Goal: Task Accomplishment & Management: Manage account settings

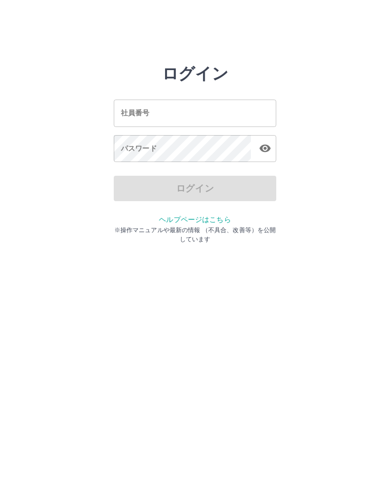
click at [214, 113] on input "社員番号" at bounding box center [195, 113] width 162 height 27
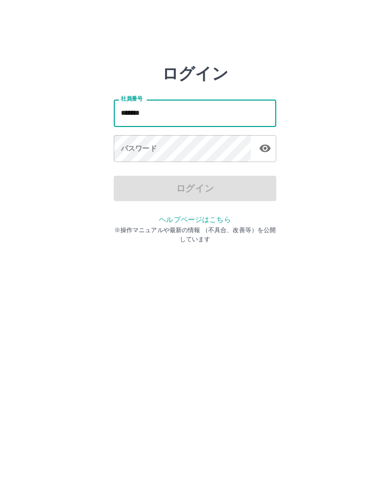
type input "*******"
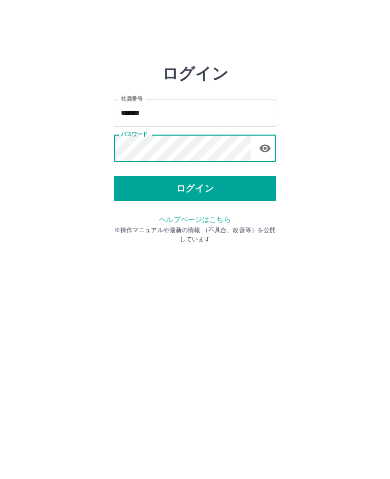
click at [233, 182] on button "ログイン" at bounding box center [195, 188] width 162 height 25
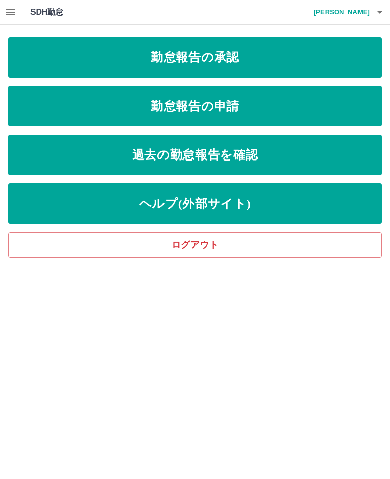
click at [287, 57] on link "勤怠報告の承認" at bounding box center [195, 57] width 374 height 41
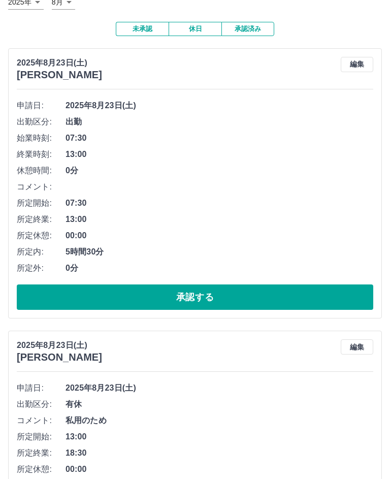
scroll to position [72, 0]
click at [264, 295] on button "承認する" at bounding box center [195, 296] width 356 height 25
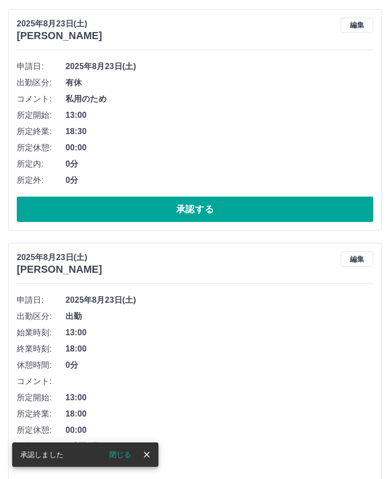
scroll to position [148, 0]
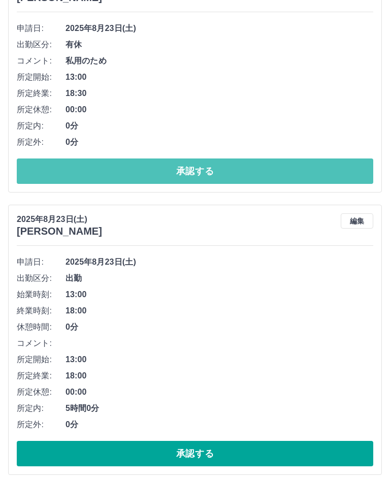
click at [279, 168] on button "承認する" at bounding box center [195, 171] width 356 height 25
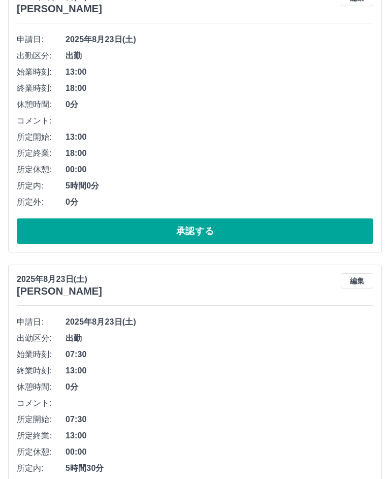
scroll to position [138, 0]
click at [268, 224] on button "承認する" at bounding box center [195, 230] width 356 height 25
click at [240, 227] on button "承認する" at bounding box center [195, 230] width 356 height 25
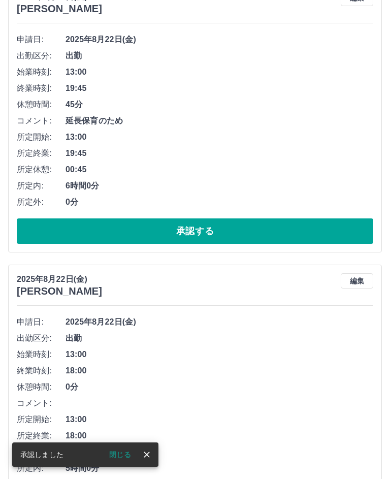
click at [250, 228] on button "承認する" at bounding box center [195, 230] width 356 height 25
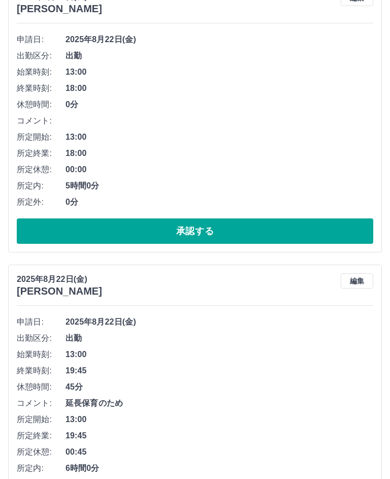
click at [290, 234] on button "承認する" at bounding box center [195, 230] width 356 height 25
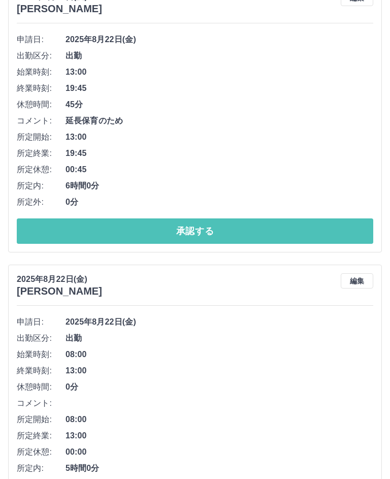
click at [252, 226] on button "承認する" at bounding box center [195, 230] width 356 height 25
click at [228, 233] on button "承認する" at bounding box center [195, 230] width 356 height 25
click at [225, 231] on button "承認する" at bounding box center [195, 230] width 356 height 25
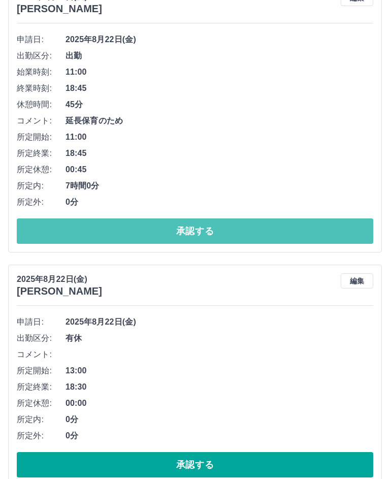
click at [220, 228] on button "承認する" at bounding box center [195, 230] width 356 height 25
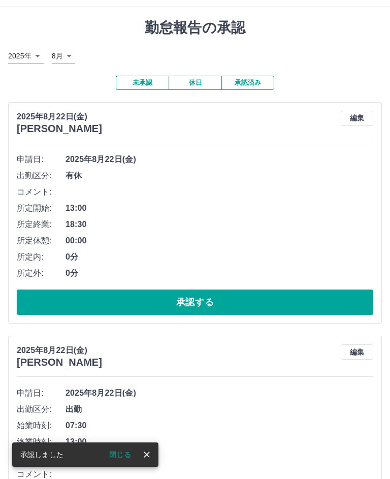
scroll to position [16, 0]
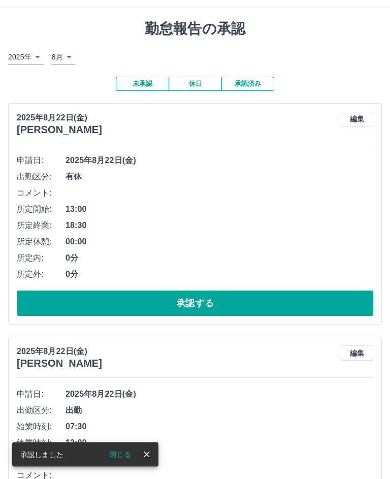
click at [220, 299] on button "承認する" at bounding box center [195, 303] width 356 height 25
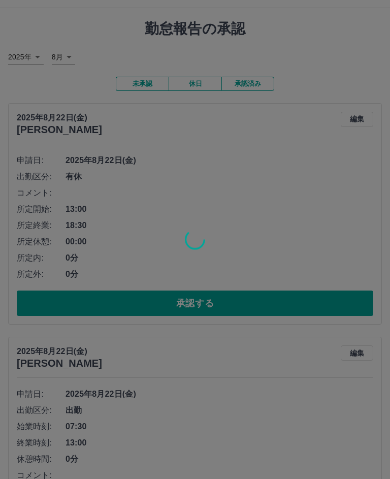
scroll to position [17, 0]
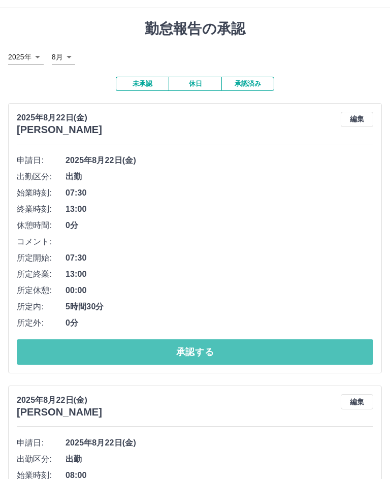
click at [249, 350] on button "承認する" at bounding box center [195, 351] width 356 height 25
click at [243, 352] on button "承認する" at bounding box center [195, 351] width 356 height 25
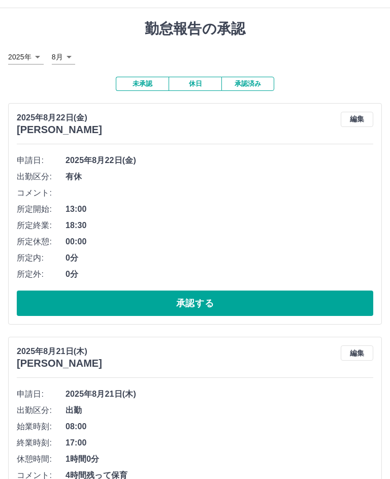
click at [254, 301] on button "承認する" at bounding box center [195, 302] width 356 height 25
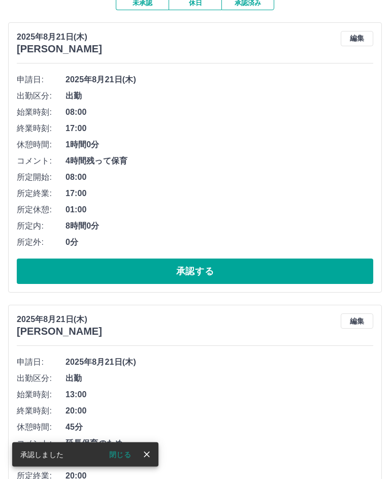
scroll to position [86, 0]
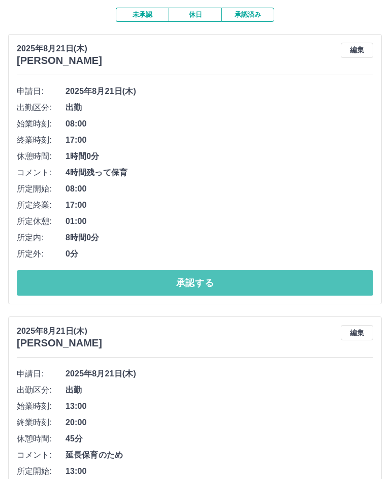
click at [214, 277] on button "承認する" at bounding box center [195, 282] width 356 height 25
click at [222, 281] on button "承認する" at bounding box center [195, 282] width 356 height 25
click at [238, 277] on button "承認する" at bounding box center [195, 282] width 356 height 25
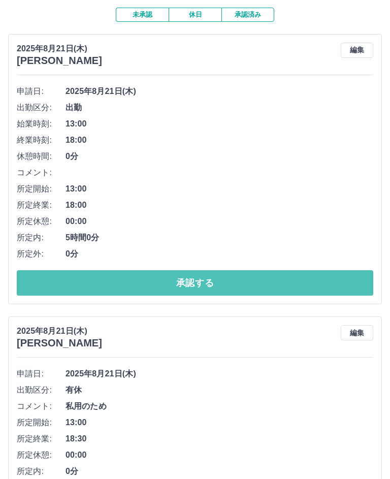
click at [158, 281] on button "承認する" at bounding box center [195, 282] width 356 height 25
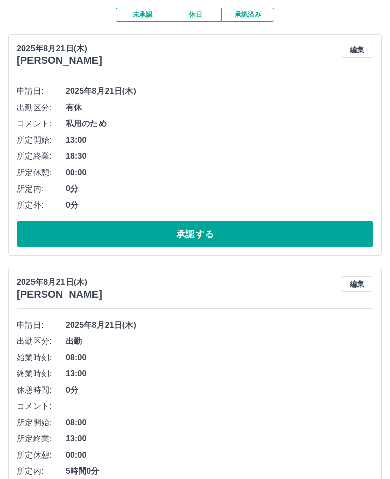
click at [271, 229] on button "承認する" at bounding box center [195, 233] width 356 height 25
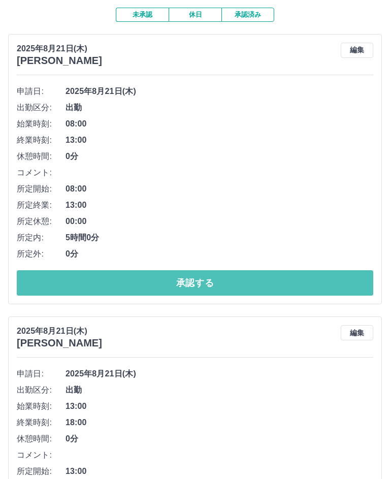
click at [246, 276] on button "承認する" at bounding box center [195, 282] width 356 height 25
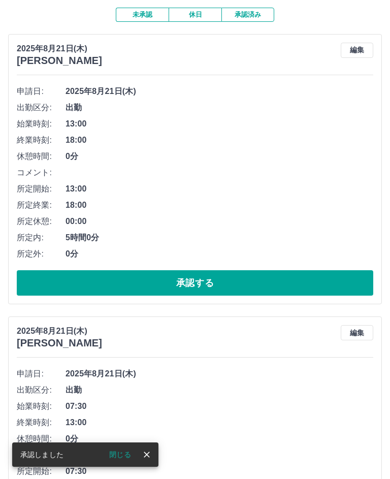
click at [258, 280] on button "承認する" at bounding box center [195, 282] width 356 height 25
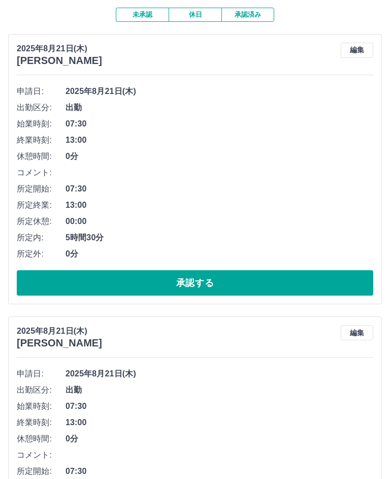
click at [316, 279] on button "承認する" at bounding box center [195, 282] width 356 height 25
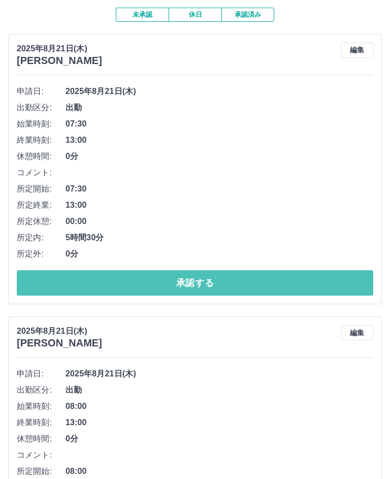
click at [253, 284] on button "承認する" at bounding box center [195, 282] width 356 height 25
click at [251, 282] on button "承認する" at bounding box center [195, 282] width 356 height 25
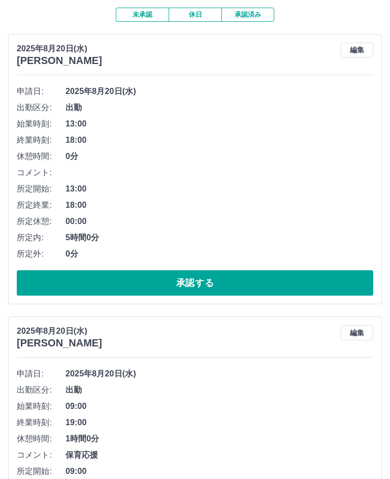
click at [252, 278] on button "承認する" at bounding box center [195, 282] width 356 height 25
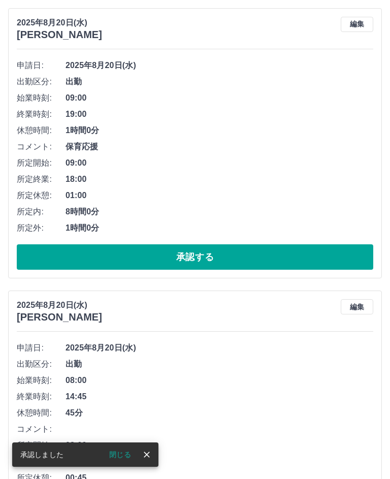
scroll to position [79, 0]
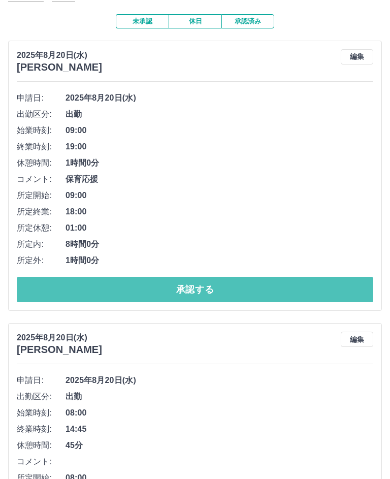
click at [237, 287] on button "承認する" at bounding box center [195, 289] width 356 height 25
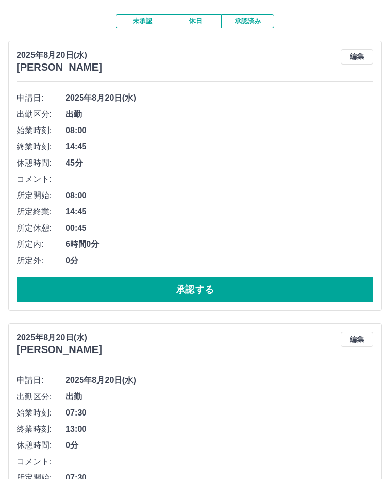
click at [223, 285] on button "承認する" at bounding box center [195, 289] width 356 height 25
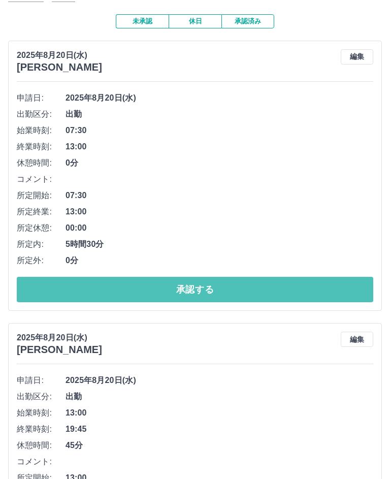
click at [223, 291] on button "承認する" at bounding box center [195, 289] width 356 height 25
click at [215, 289] on button "承認する" at bounding box center [195, 289] width 356 height 25
click at [208, 286] on button "承認する" at bounding box center [195, 289] width 356 height 25
click at [209, 289] on button "承認する" at bounding box center [195, 289] width 356 height 25
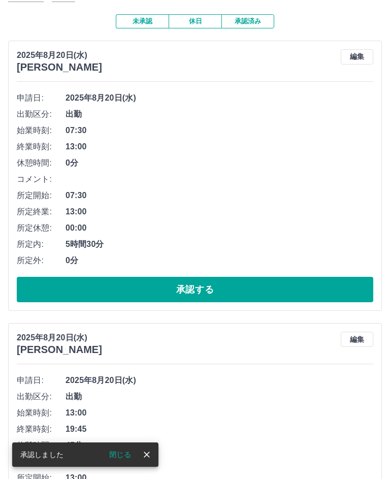
click at [132, 288] on button "承認する" at bounding box center [195, 289] width 356 height 25
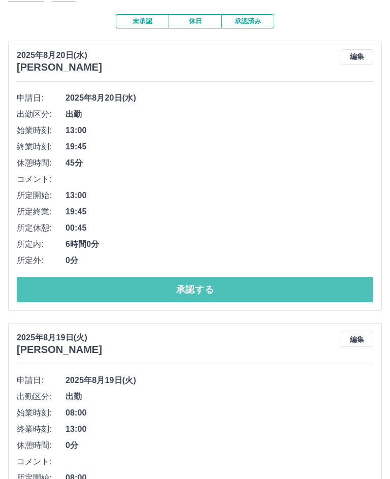
click at [135, 284] on button "承認する" at bounding box center [195, 289] width 356 height 25
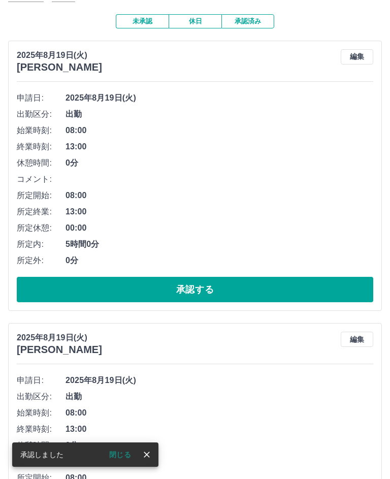
click at [136, 290] on button "承認する" at bounding box center [195, 289] width 356 height 25
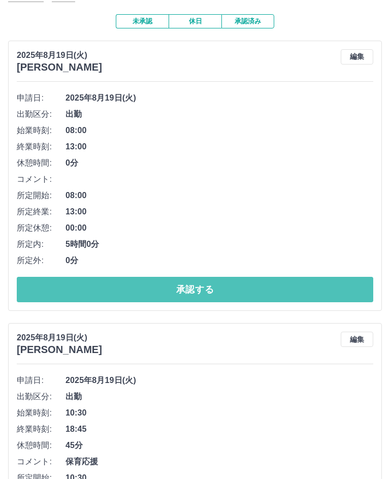
click at [132, 290] on button "承認する" at bounding box center [195, 289] width 356 height 25
click at [145, 284] on button "承認する" at bounding box center [195, 289] width 356 height 25
click at [133, 288] on button "承認する" at bounding box center [195, 289] width 356 height 25
click at [146, 288] on button "承認する" at bounding box center [195, 289] width 356 height 25
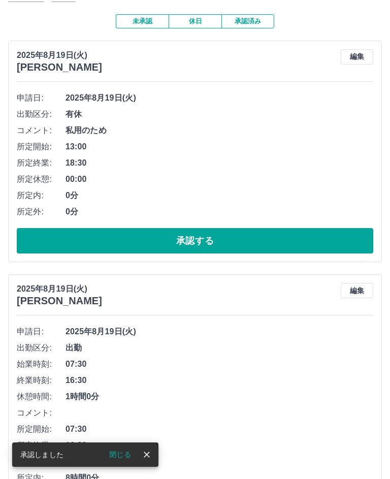
click at [139, 246] on button "承認する" at bounding box center [195, 240] width 356 height 25
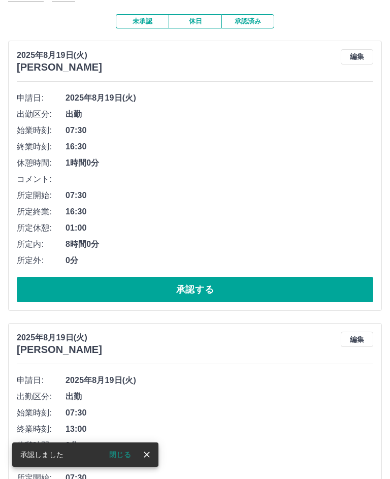
click at [130, 285] on button "承認する" at bounding box center [195, 289] width 356 height 25
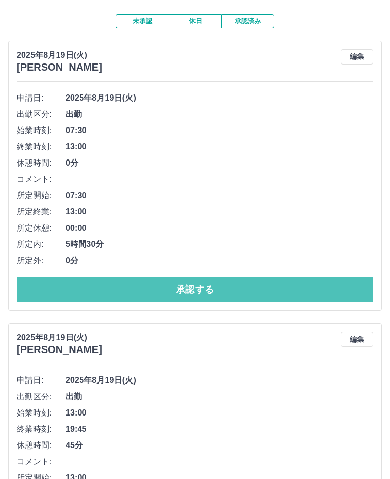
click at [124, 282] on button "承認する" at bounding box center [195, 289] width 356 height 25
click at [122, 285] on button "承認する" at bounding box center [195, 289] width 356 height 25
click at [130, 287] on button "承認する" at bounding box center [195, 289] width 356 height 25
click at [114, 288] on button "承認する" at bounding box center [195, 289] width 356 height 25
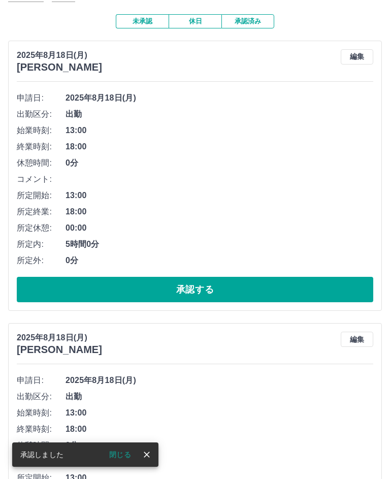
click at [118, 290] on button "承認する" at bounding box center [195, 289] width 356 height 25
click at [119, 291] on button "承認する" at bounding box center [195, 289] width 356 height 25
click at [129, 289] on button "承認する" at bounding box center [195, 289] width 356 height 25
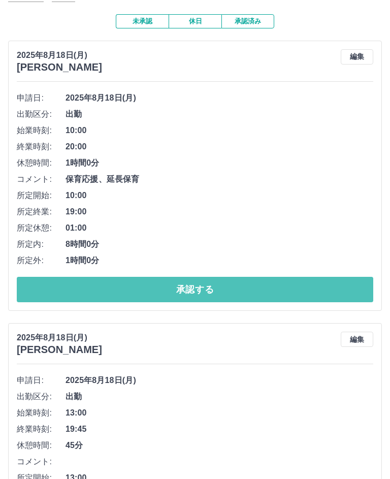
click at [131, 286] on button "承認する" at bounding box center [195, 289] width 356 height 25
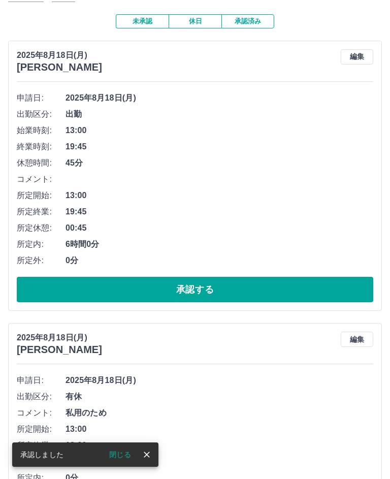
click at [132, 291] on button "承認する" at bounding box center [195, 289] width 356 height 25
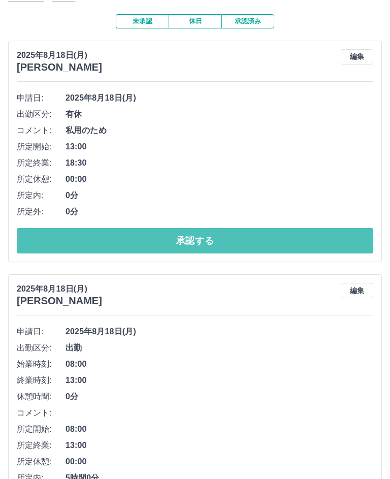
click at [130, 240] on button "承認する" at bounding box center [195, 240] width 356 height 25
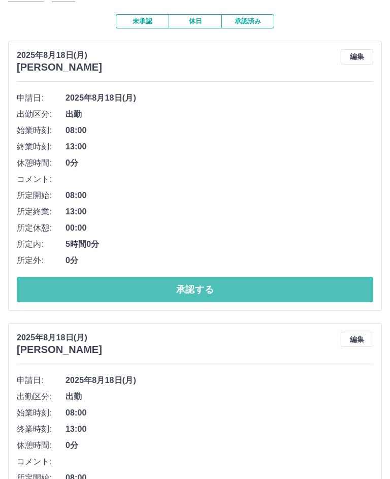
click at [143, 287] on button "承認する" at bounding box center [195, 289] width 356 height 25
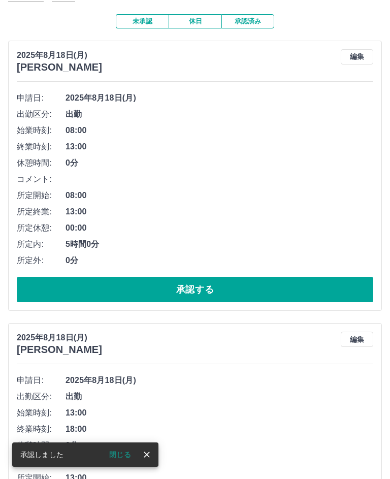
click at [140, 287] on button "承認する" at bounding box center [195, 289] width 356 height 25
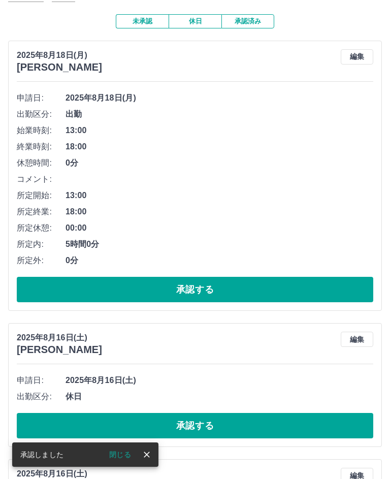
click at [127, 288] on button "承認する" at bounding box center [195, 289] width 356 height 25
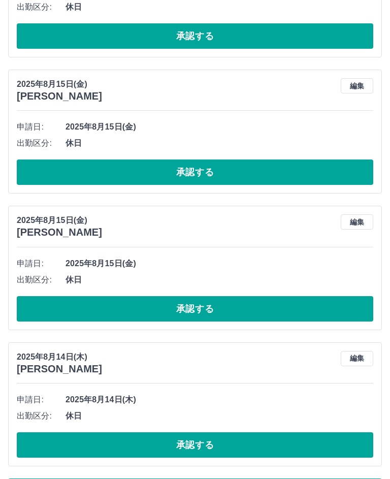
scroll to position [3061, 0]
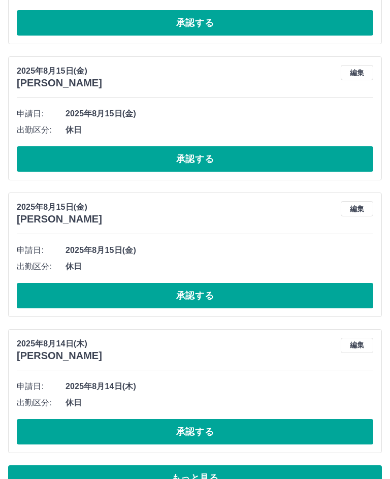
click at [120, 472] on button "もっと見る" at bounding box center [195, 477] width 374 height 25
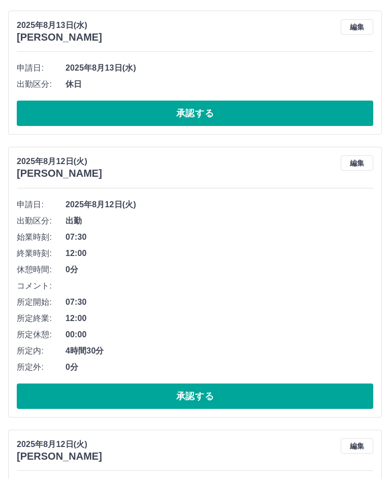
scroll to position [6511, 0]
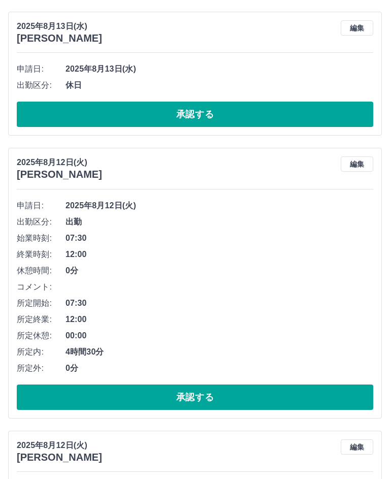
click at [197, 388] on button "承認する" at bounding box center [195, 396] width 356 height 25
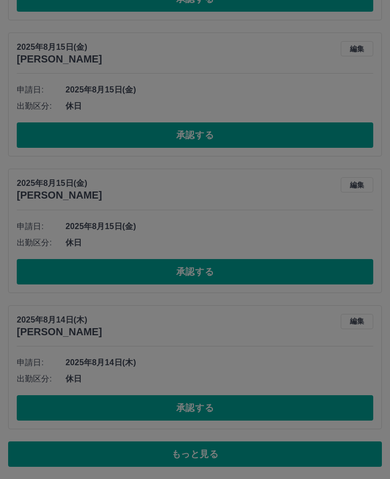
scroll to position [3061, 0]
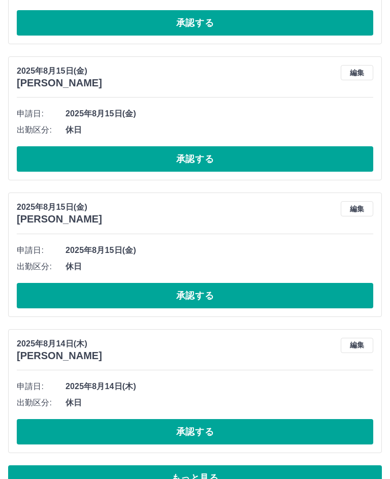
click at [214, 473] on button "もっと見る" at bounding box center [195, 477] width 374 height 25
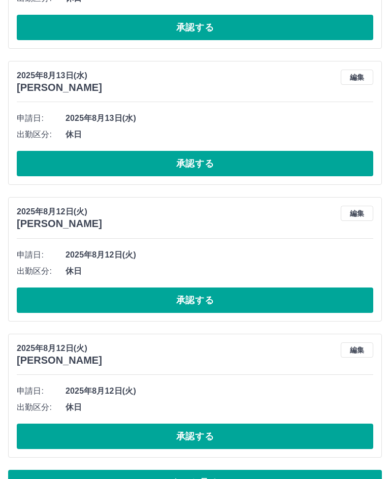
scroll to position [6463, 0]
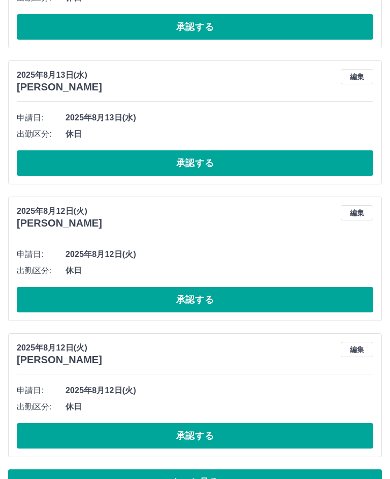
click at [170, 472] on button "もっと見る" at bounding box center [195, 481] width 374 height 25
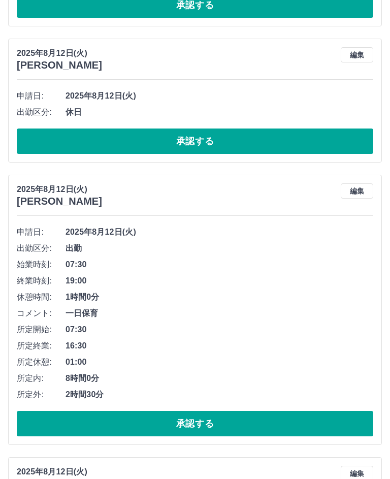
scroll to position [7576, 0]
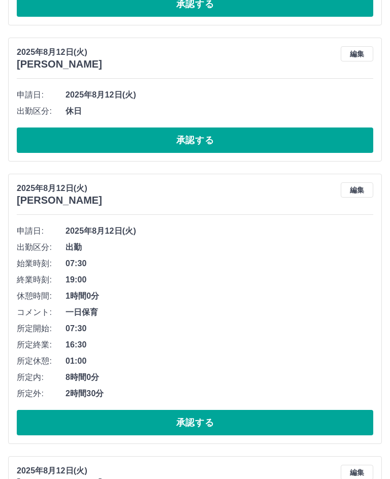
click at [212, 412] on button "承認する" at bounding box center [195, 422] width 356 height 25
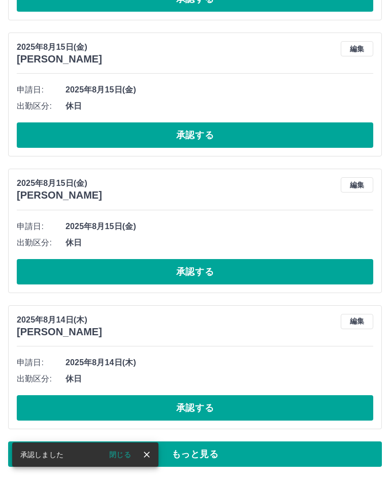
scroll to position [3061, 0]
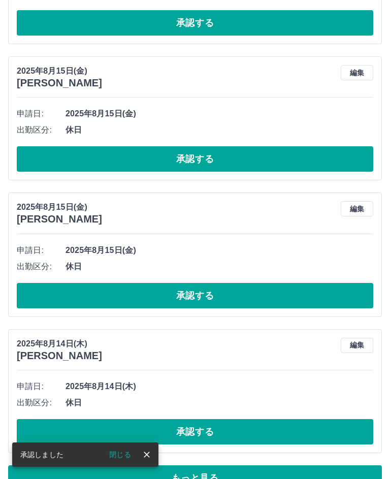
click at [220, 473] on button "もっと見る" at bounding box center [195, 477] width 374 height 25
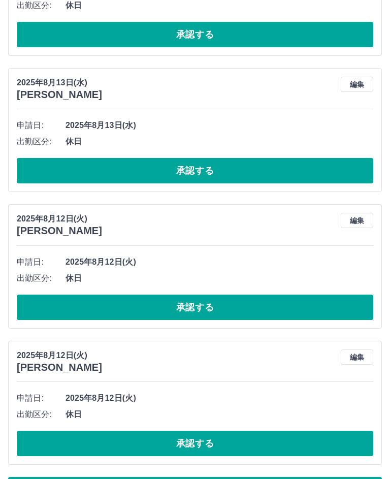
scroll to position [6463, 0]
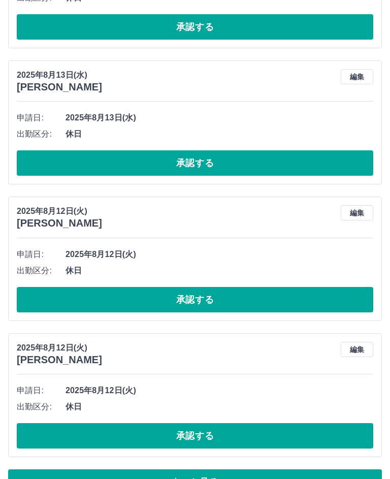
click at [148, 473] on button "もっと見る" at bounding box center [195, 481] width 374 height 25
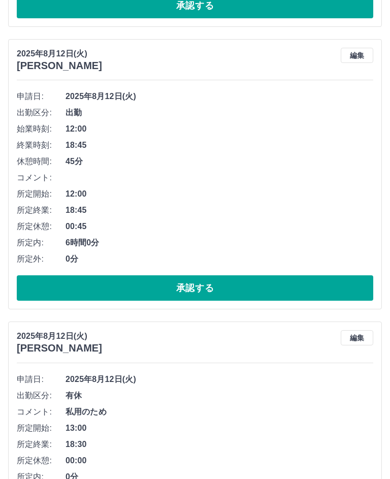
scroll to position [7777, 0]
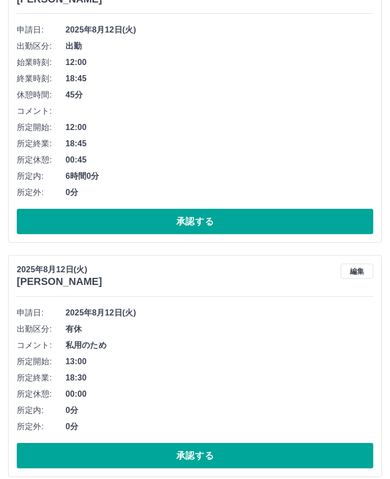
click at [188, 445] on button "承認する" at bounding box center [195, 455] width 356 height 25
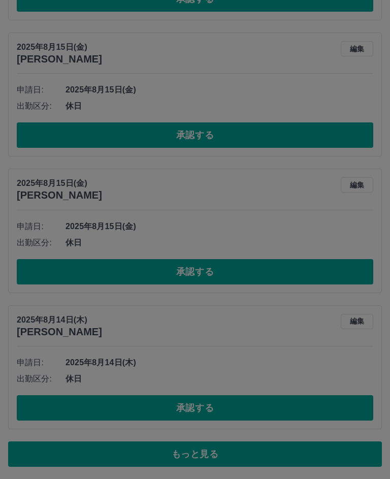
scroll to position [3061, 0]
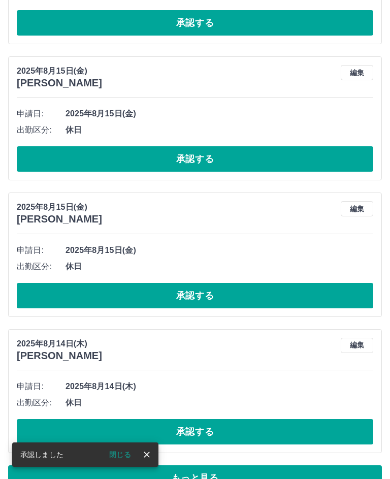
click at [207, 471] on button "もっと見る" at bounding box center [195, 477] width 374 height 25
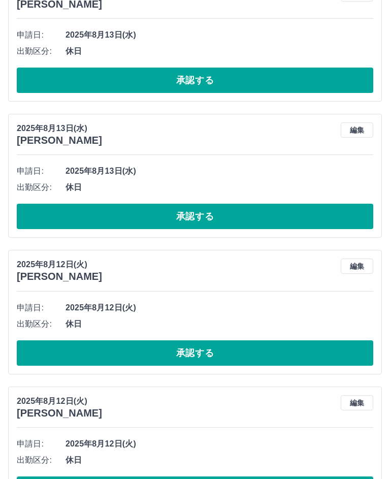
scroll to position [6463, 0]
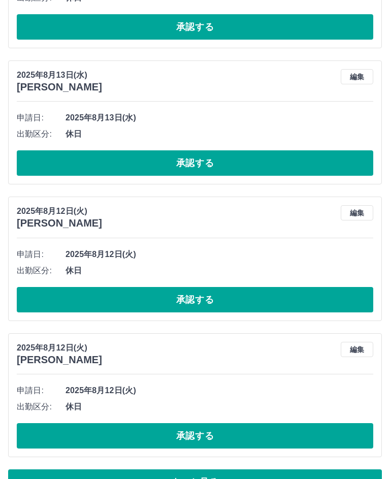
click at [154, 471] on button "もっと見る" at bounding box center [195, 481] width 374 height 25
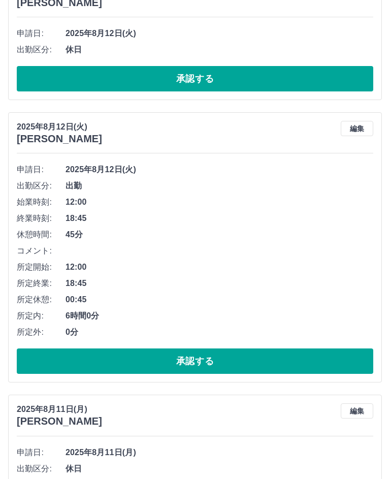
scroll to position [7638, 0]
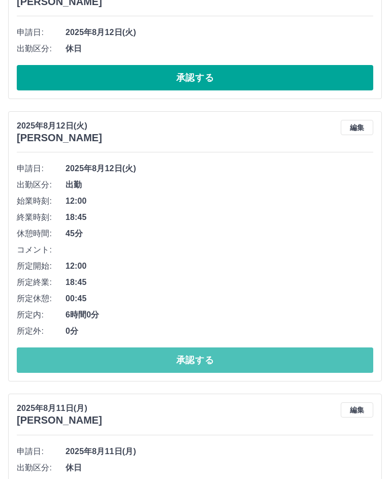
click at [225, 349] on button "承認する" at bounding box center [195, 359] width 356 height 25
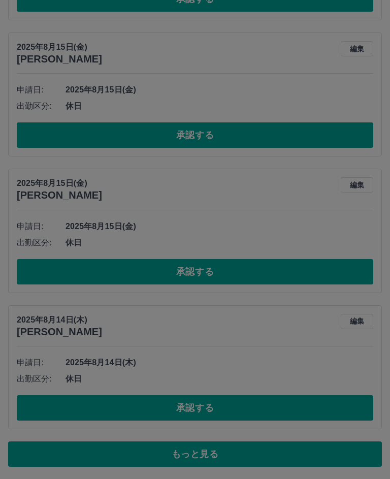
scroll to position [3079, 0]
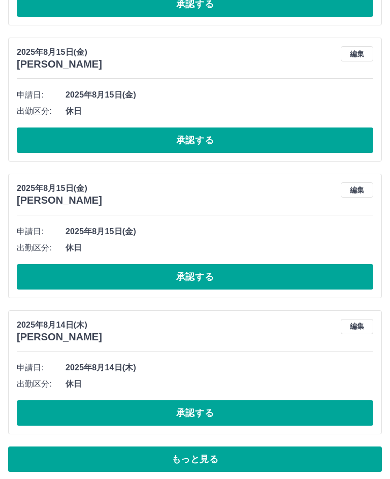
click at [215, 452] on button "もっと見る" at bounding box center [195, 459] width 374 height 25
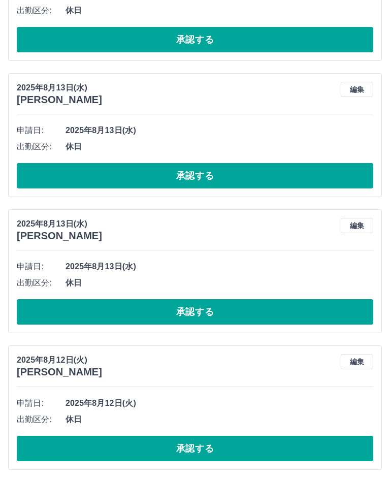
scroll to position [6463, 0]
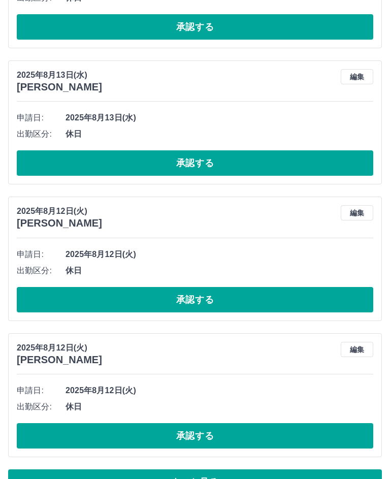
click at [158, 473] on button "もっと見る" at bounding box center [195, 481] width 374 height 25
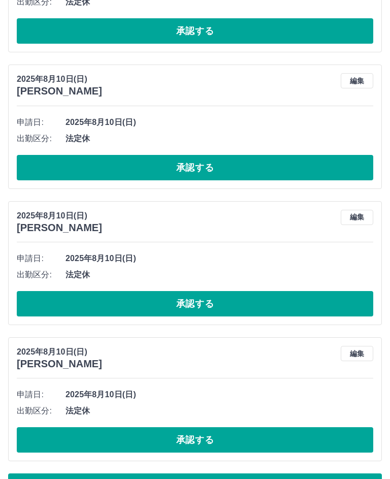
scroll to position [9865, 0]
click at [125, 473] on button "もっと見る" at bounding box center [195, 485] width 374 height 25
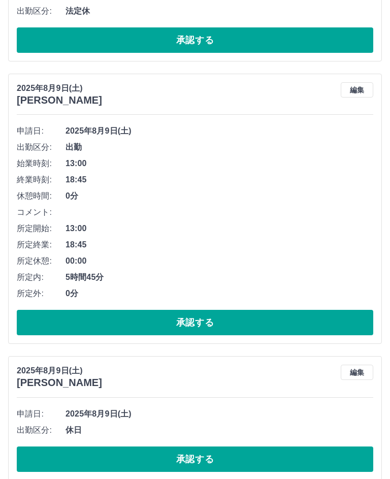
scroll to position [10945, 0]
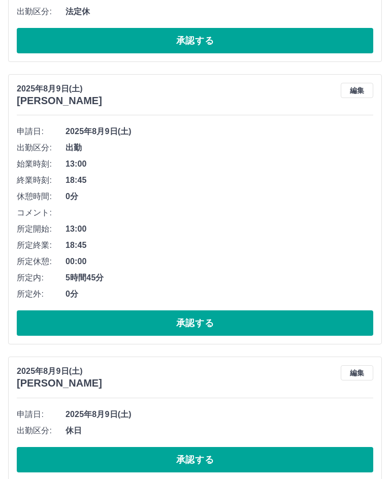
click at [225, 314] on button "承認する" at bounding box center [195, 322] width 356 height 25
click at [224, 314] on button "承認する" at bounding box center [195, 322] width 356 height 25
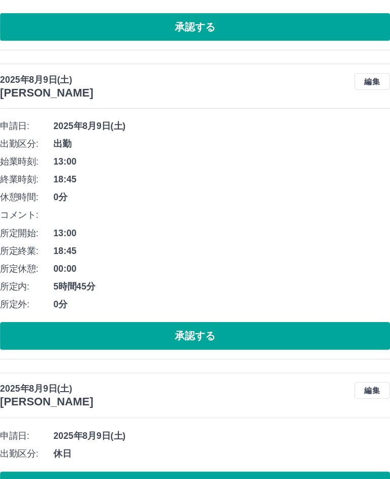
scroll to position [10960, 0]
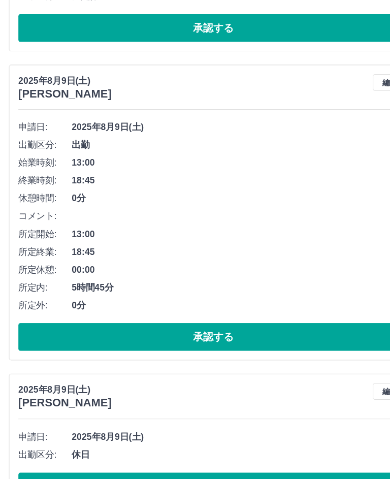
click at [195, 299] on button "承認する" at bounding box center [195, 308] width 356 height 25
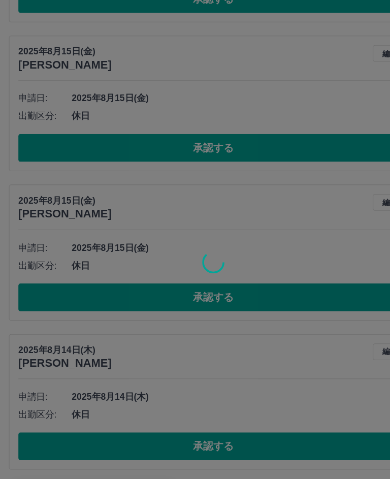
scroll to position [3079, 0]
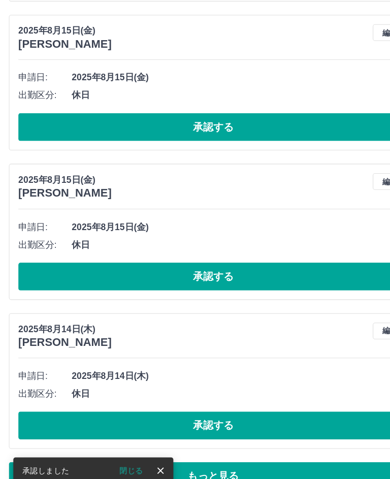
click at [148, 449] on icon "close" at bounding box center [147, 454] width 10 height 10
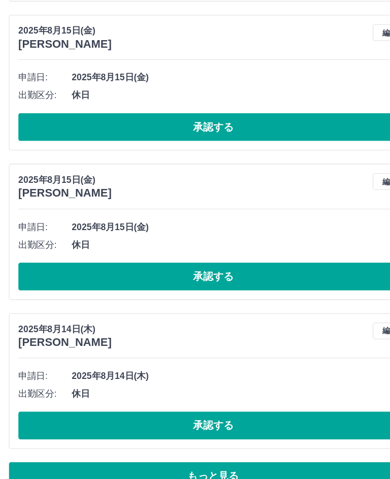
click at [154, 447] on button "もっと見る" at bounding box center [195, 459] width 374 height 25
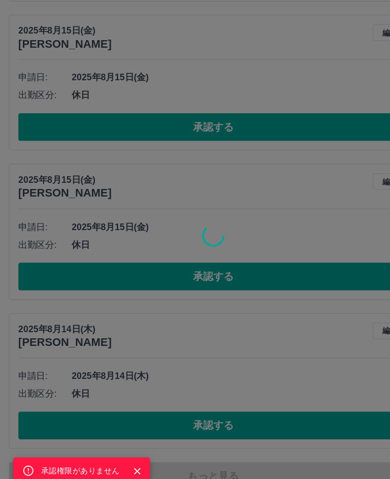
click at [128, 450] on icon "Close" at bounding box center [125, 455] width 10 height 10
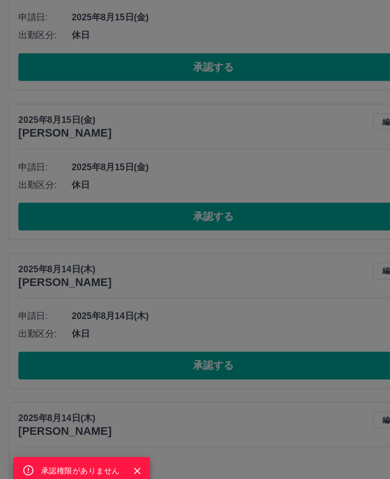
click at [126, 452] on icon "Close" at bounding box center [125, 455] width 6 height 6
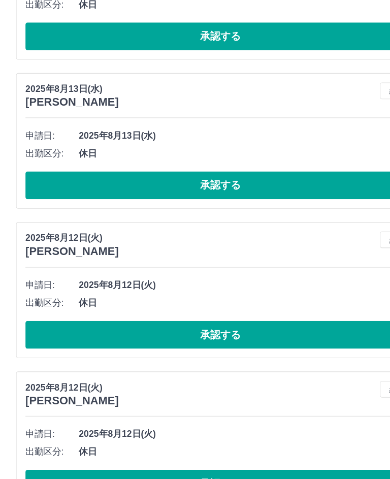
scroll to position [6481, 0]
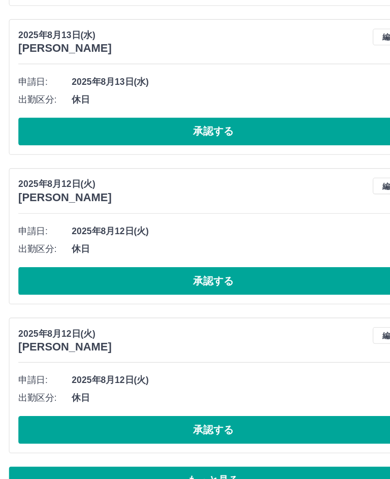
click at [167, 451] on button "もっと見る" at bounding box center [195, 463] width 374 height 25
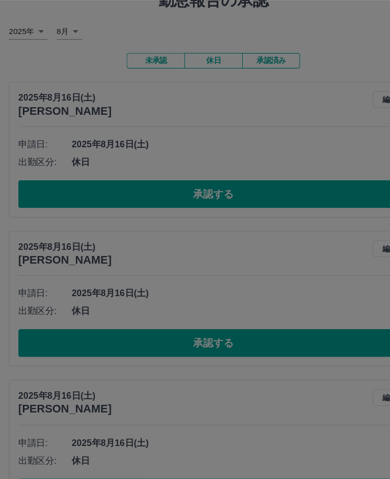
scroll to position [0, 0]
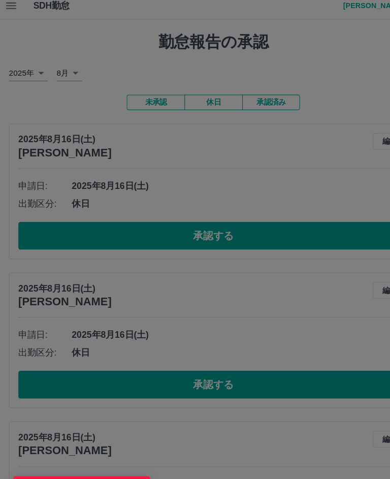
click at [325, 32] on div "承認権限がありません" at bounding box center [195, 239] width 390 height 479
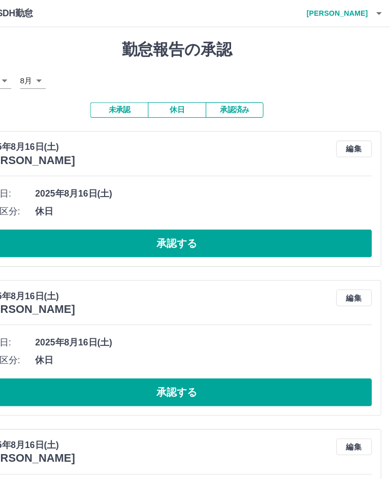
click at [374, 9] on icon "button" at bounding box center [380, 12] width 12 height 12
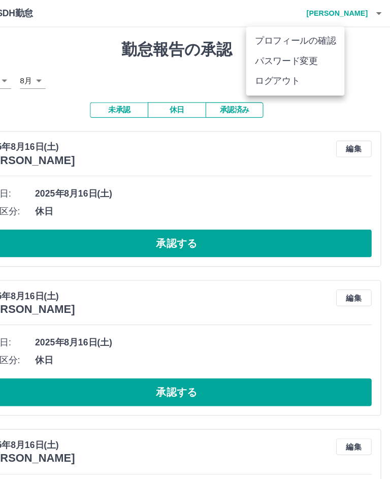
click at [284, 80] on li "ログアウト" at bounding box center [303, 74] width 90 height 18
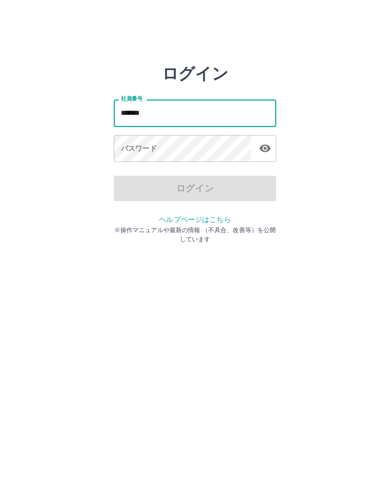
type input "*******"
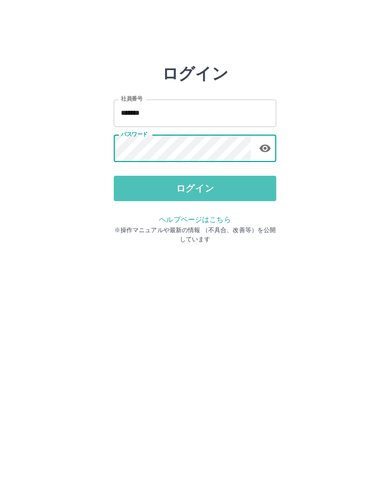
click at [250, 189] on button "ログイン" at bounding box center [195, 188] width 162 height 25
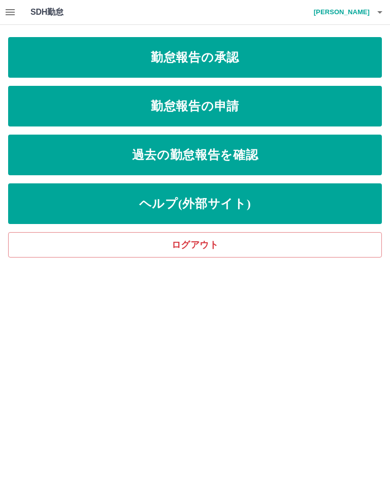
click at [301, 58] on link "勤怠報告の承認" at bounding box center [195, 57] width 374 height 41
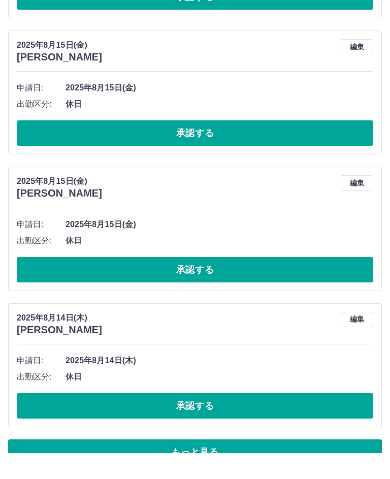
scroll to position [3079, 0]
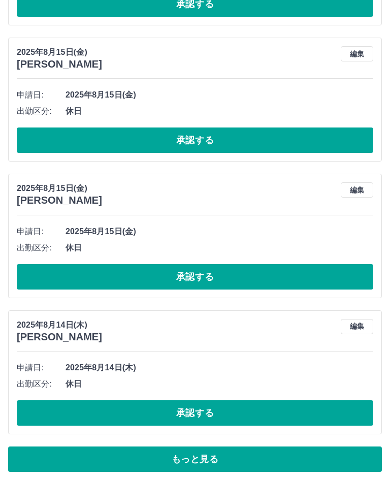
click at [175, 453] on button "もっと見る" at bounding box center [195, 459] width 374 height 25
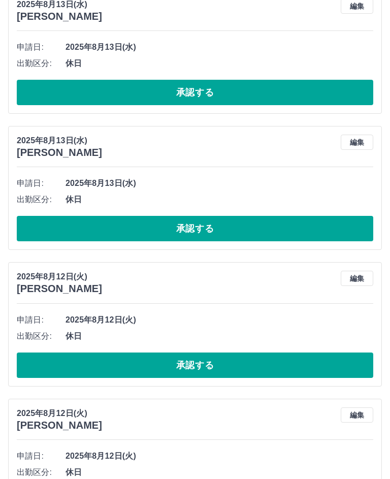
scroll to position [6463, 0]
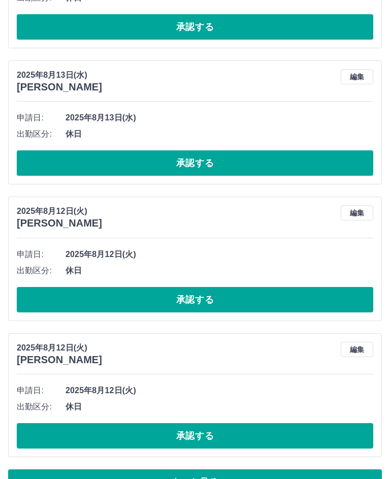
click at [184, 472] on button "もっと見る" at bounding box center [195, 481] width 374 height 25
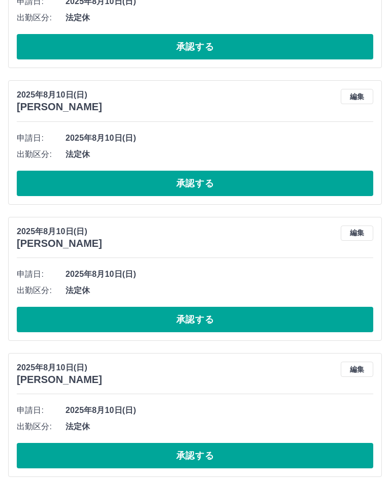
scroll to position [9865, 0]
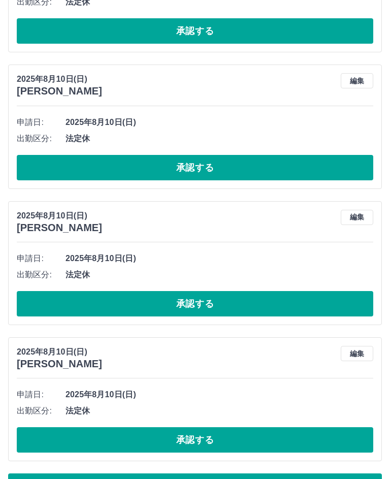
click at [183, 475] on button "もっと見る" at bounding box center [195, 485] width 374 height 25
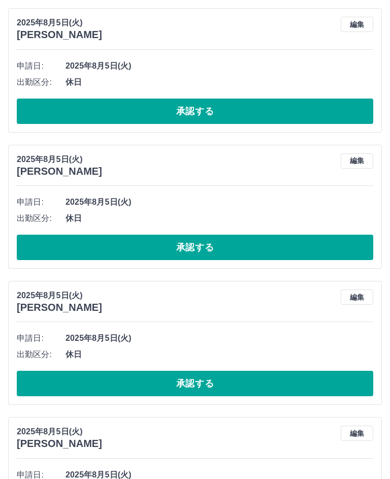
scroll to position [13267, 0]
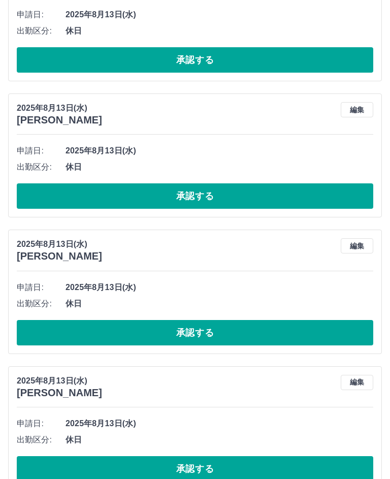
scroll to position [4162, 0]
